Goal: Task Accomplishment & Management: Complete application form

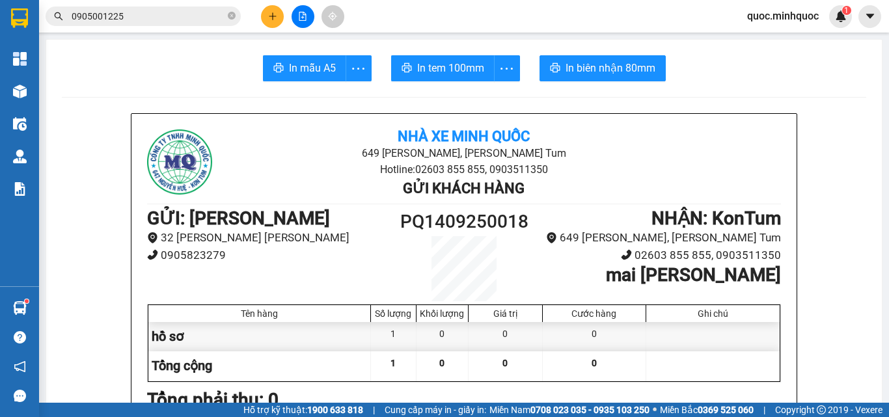
click at [203, 20] on input "0905001225" at bounding box center [149, 16] width 154 height 14
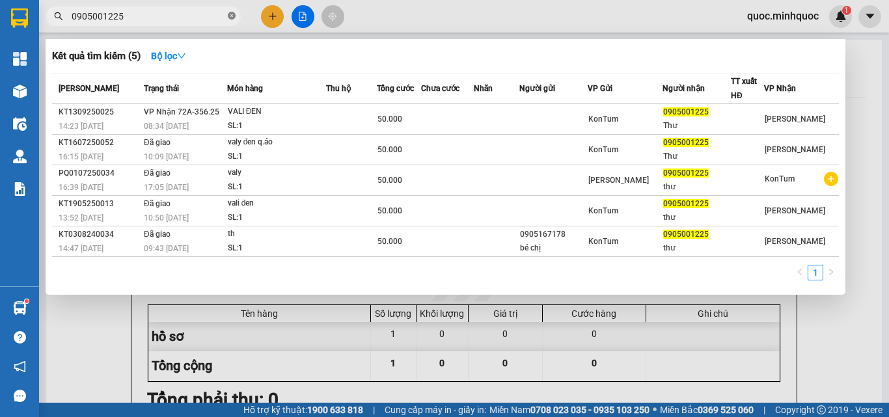
click at [234, 14] on icon "close-circle" at bounding box center [232, 16] width 8 height 8
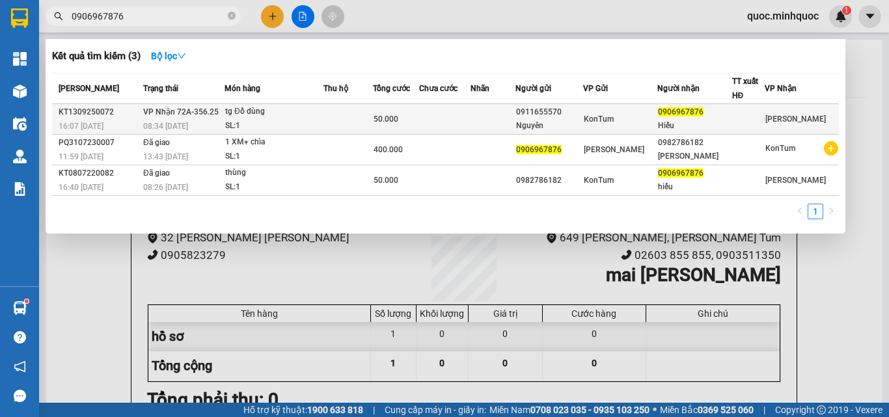
type input "0906967876"
click at [316, 119] on div "SL: 1" at bounding box center [274, 126] width 98 height 14
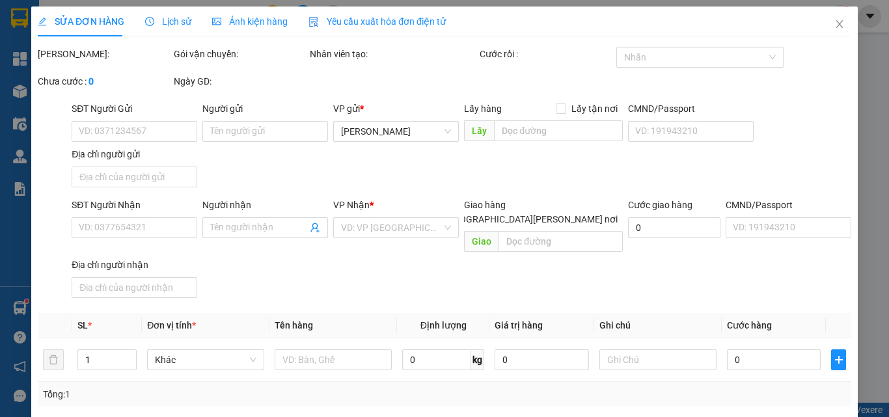
type input "0911655570"
type input "Nguyên"
type input "0906967876"
type input "Hiếu"
type input "50.000"
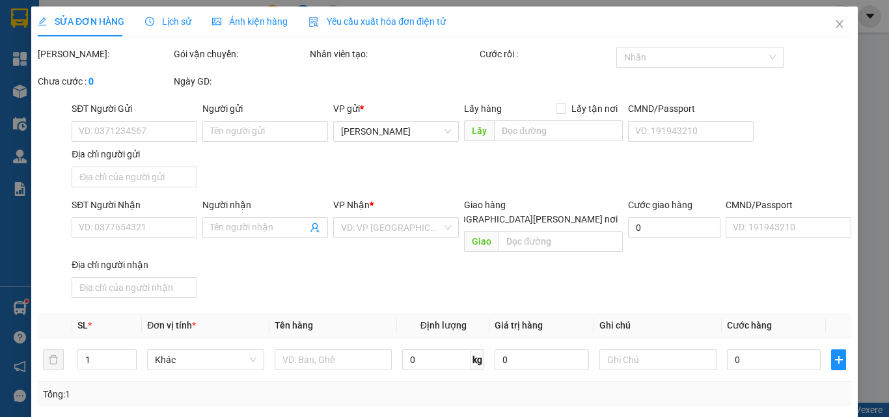
type input "0"
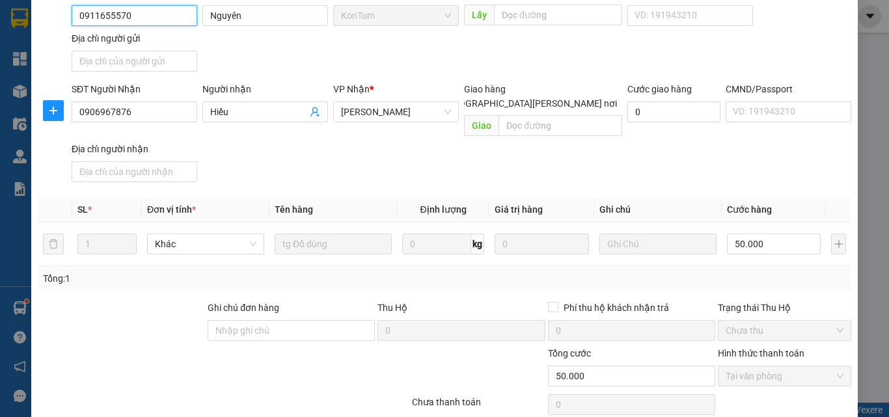
scroll to position [158, 0]
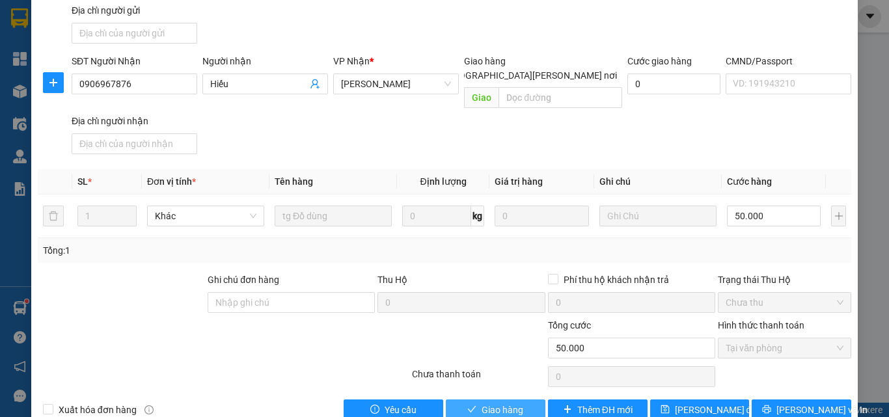
click at [458, 400] on button "Giao hàng" at bounding box center [496, 410] width 100 height 21
